Goal: Information Seeking & Learning: Learn about a topic

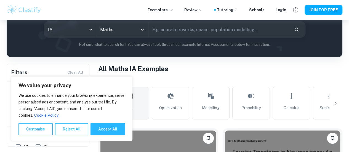
scroll to position [73, 0]
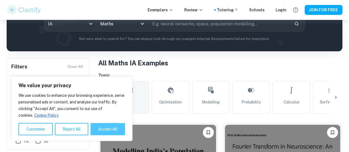
click at [99, 129] on button "Accept All" at bounding box center [107, 129] width 34 height 12
checkbox input "true"
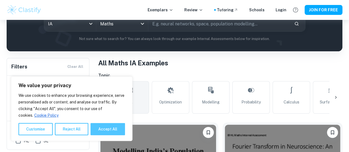
checkbox input "true"
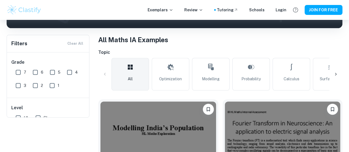
scroll to position [29, 0]
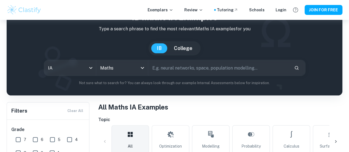
click at [176, 69] on input "text" at bounding box center [218, 67] width 141 height 15
paste input "Modeling the Relationship Between Basketball Shot Accuracy and Shooting Distanc…"
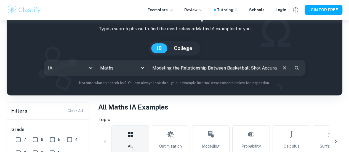
scroll to position [0, 249]
type input "Modeling the Relationship Between Basketball Shot Accuracy and Shooting Distanc…"
click at [201, 54] on div "[GEOGRAPHIC_DATA]" at bounding box center [174, 48] width 327 height 14
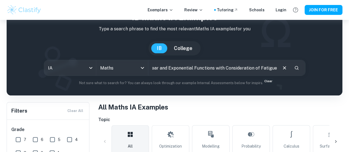
drag, startPoint x: 201, startPoint y: 67, endPoint x: 271, endPoint y: 70, distance: 70.1
click at [271, 70] on div "Modeling the Relationship Between Basketball Shot Accuracy and Shooting Distanc…" at bounding box center [226, 67] width 157 height 15
click at [294, 68] on icon "Search" at bounding box center [296, 68] width 4 height 4
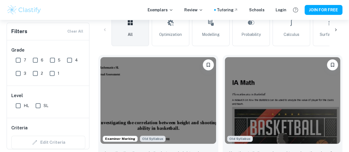
scroll to position [161, 0]
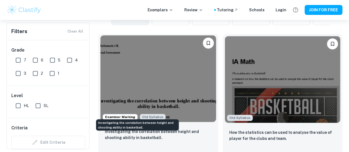
click at [168, 128] on p "Investigating the correlation between height and shooting ability in basketball." at bounding box center [158, 134] width 107 height 12
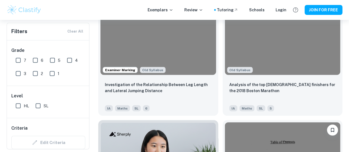
scroll to position [477, 0]
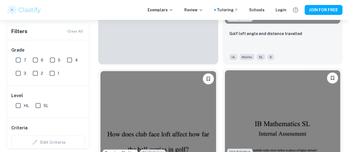
scroll to position [662, 0]
